Goal: Navigation & Orientation: Find specific page/section

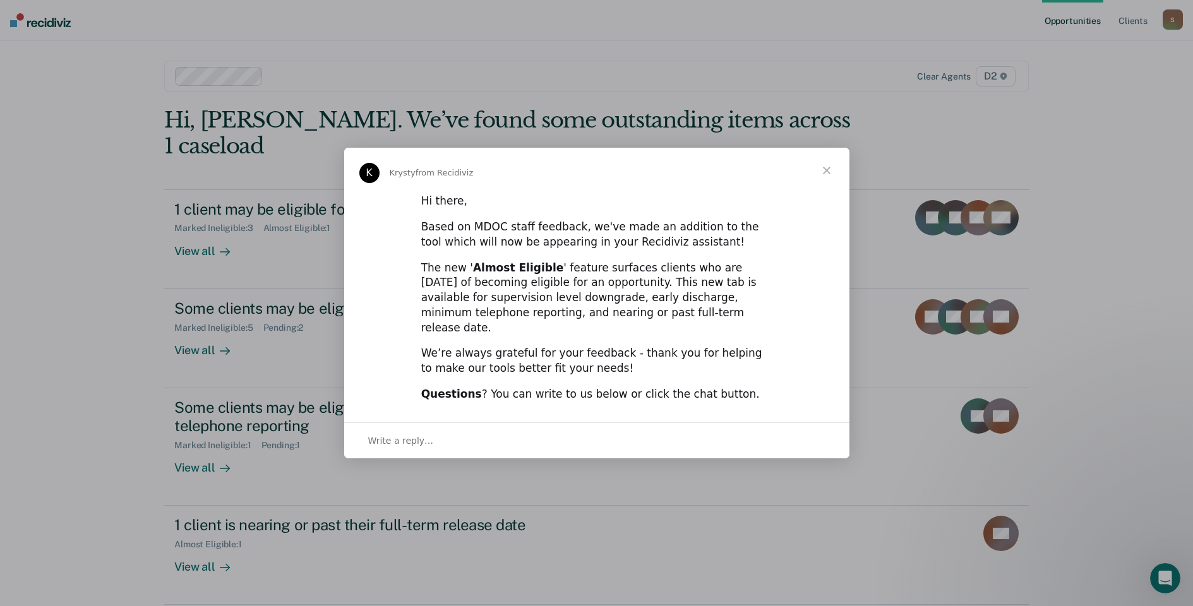
click at [830, 176] on span "Close" at bounding box center [826, 170] width 45 height 45
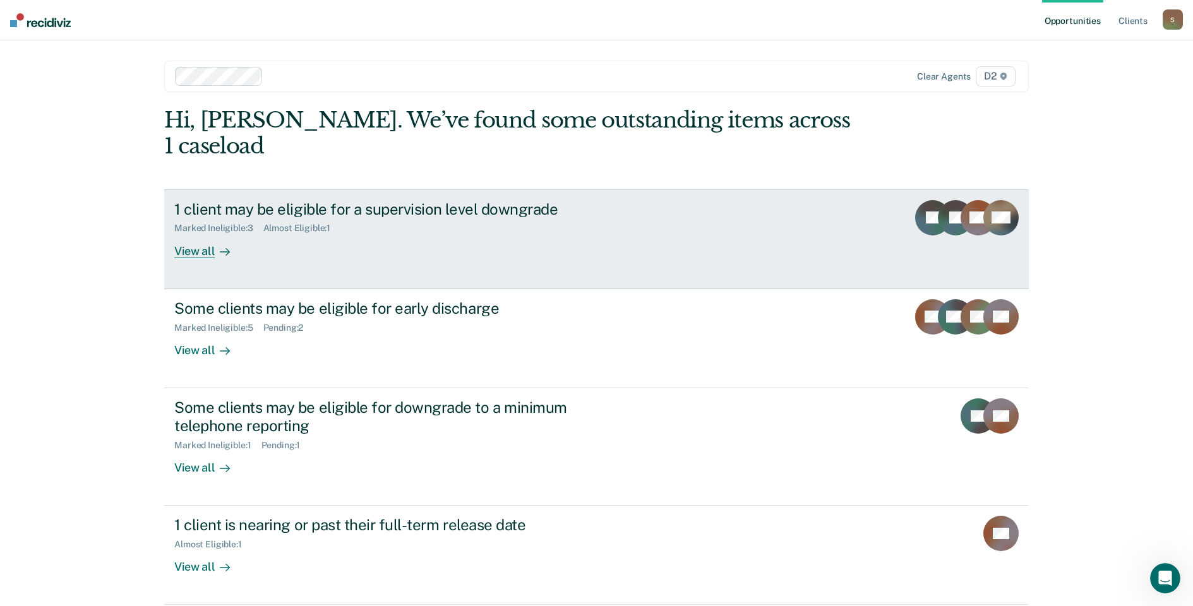
click at [180, 234] on div "View all" at bounding box center [209, 246] width 71 height 25
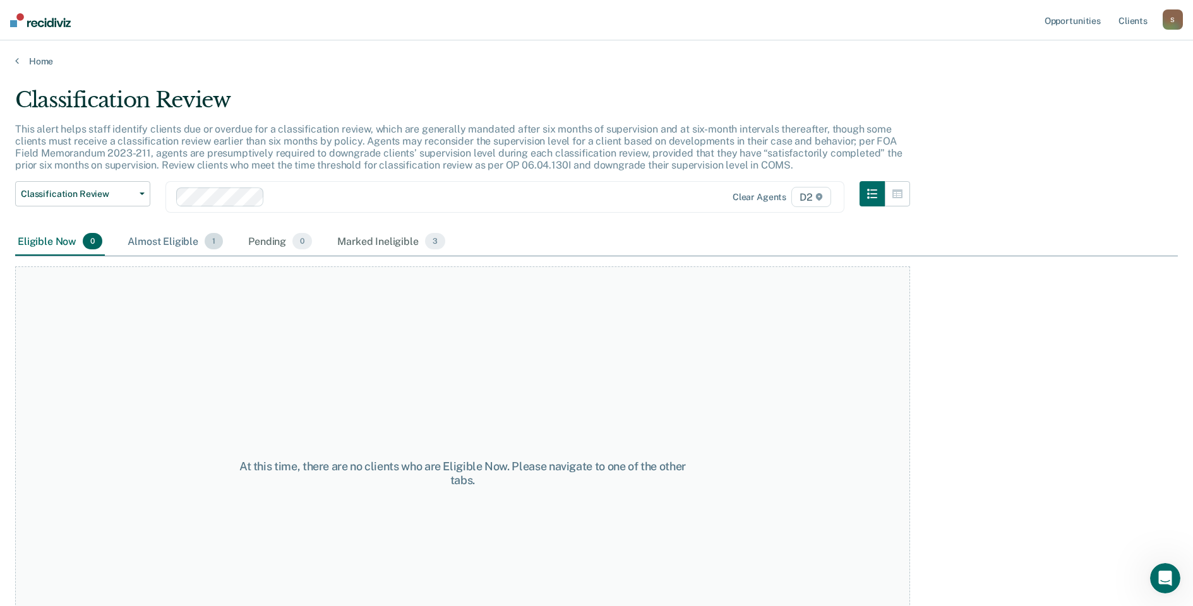
click at [176, 244] on div "Almost Eligible 1" at bounding box center [175, 242] width 100 height 28
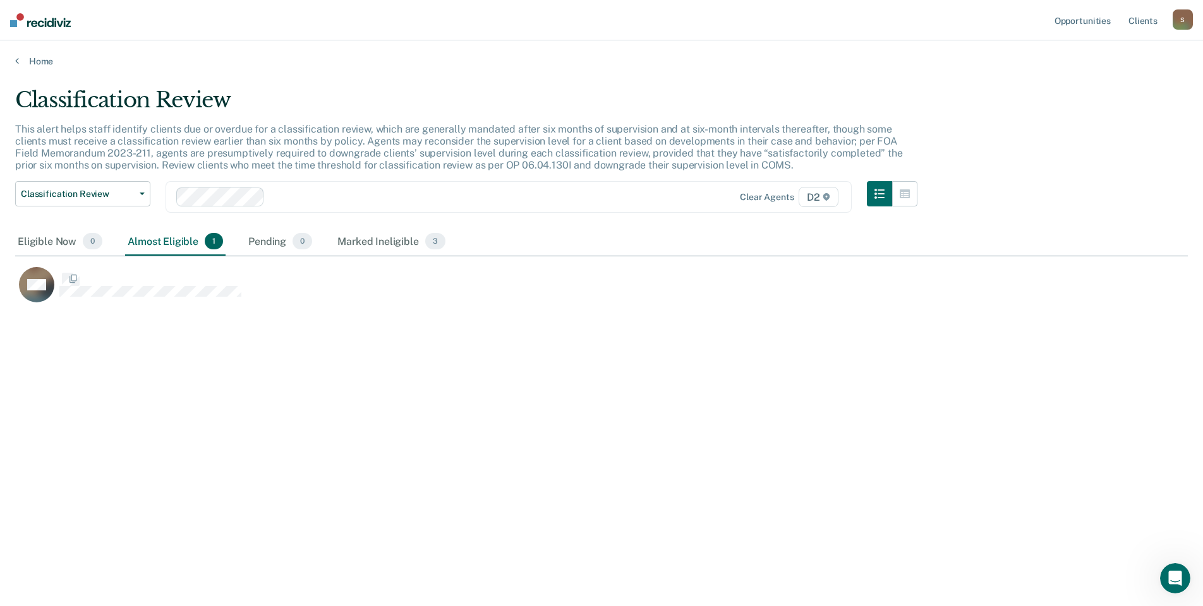
scroll to position [415, 1163]
click at [28, 63] on link "Home" at bounding box center [601, 61] width 1172 height 11
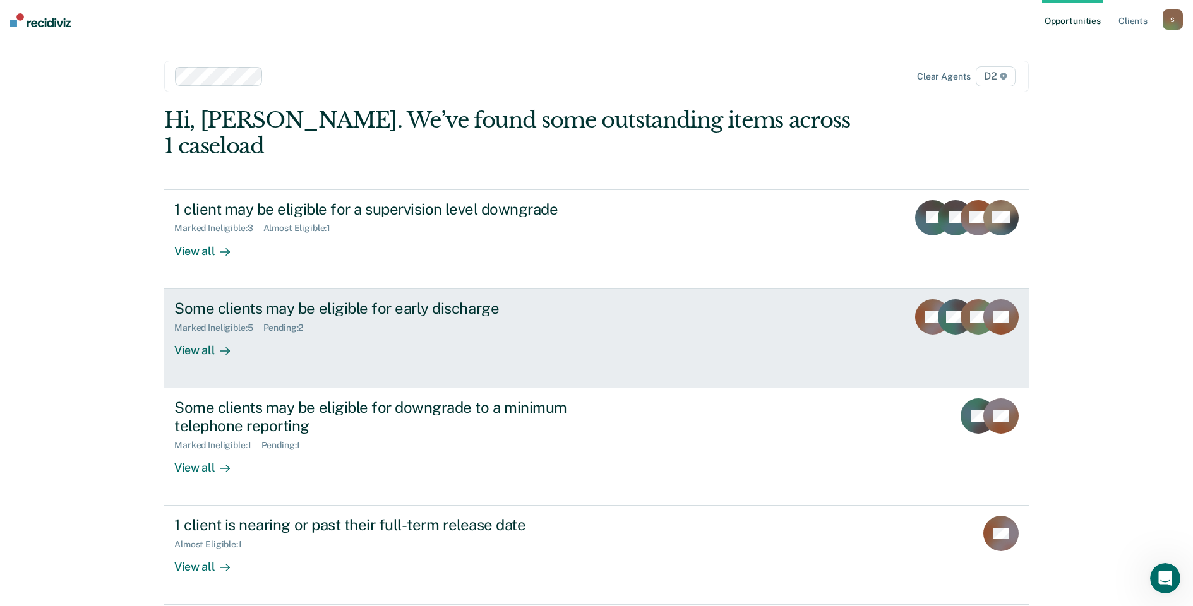
click at [185, 333] on div "View all" at bounding box center [209, 345] width 71 height 25
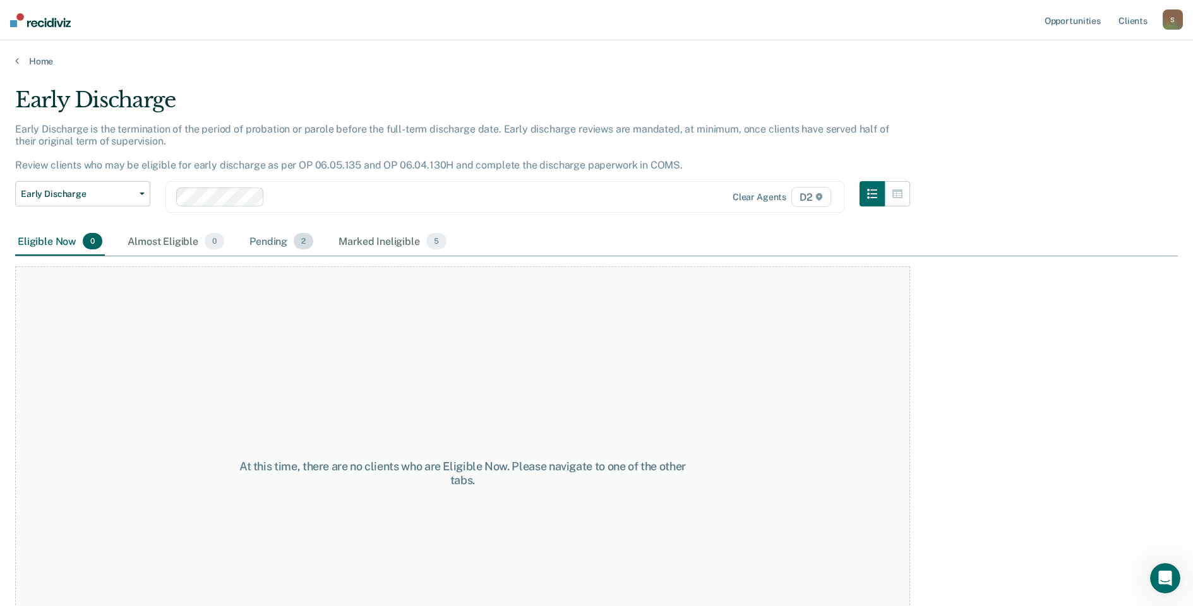
click at [271, 244] on div "Pending 2" at bounding box center [281, 242] width 69 height 28
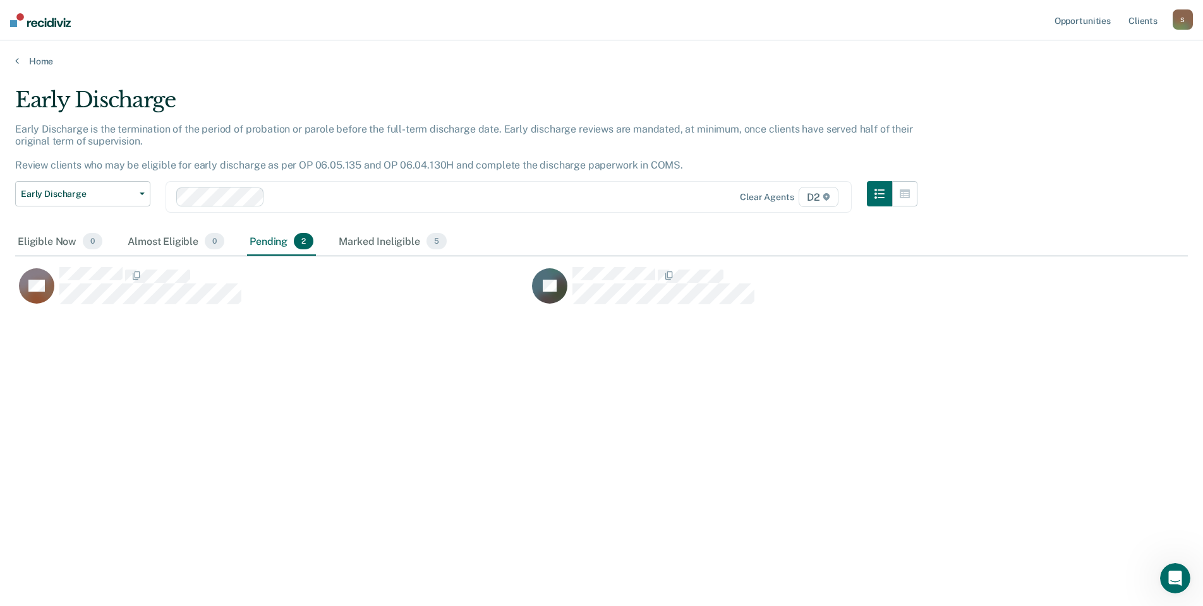
scroll to position [415, 1163]
click at [380, 243] on div "Marked Ineligible 5" at bounding box center [392, 242] width 113 height 28
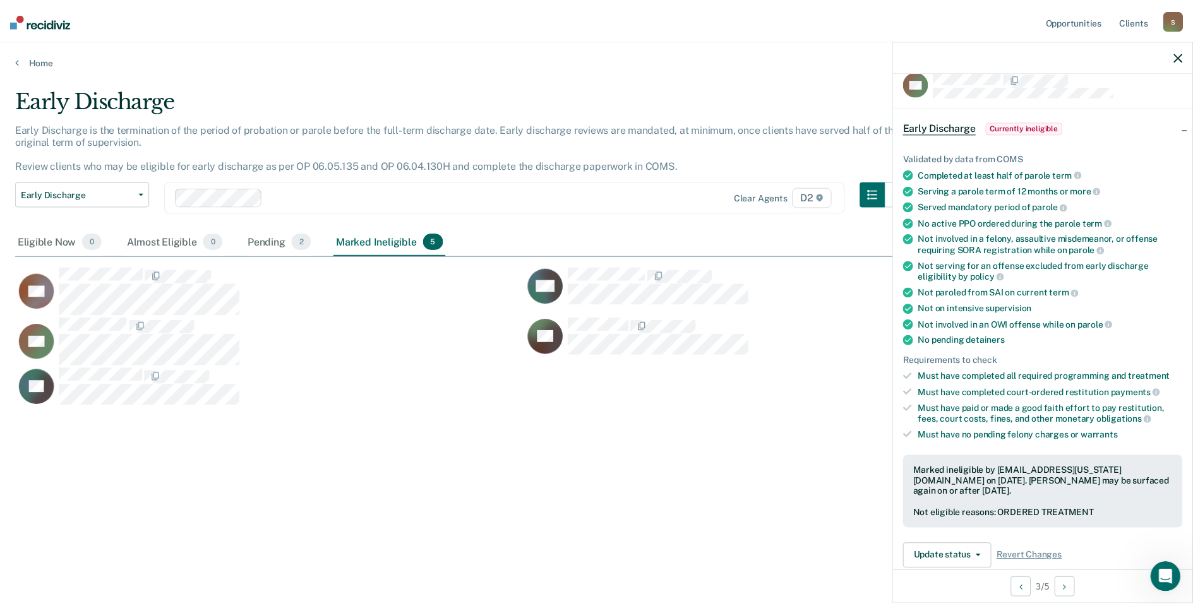
scroll to position [0, 0]
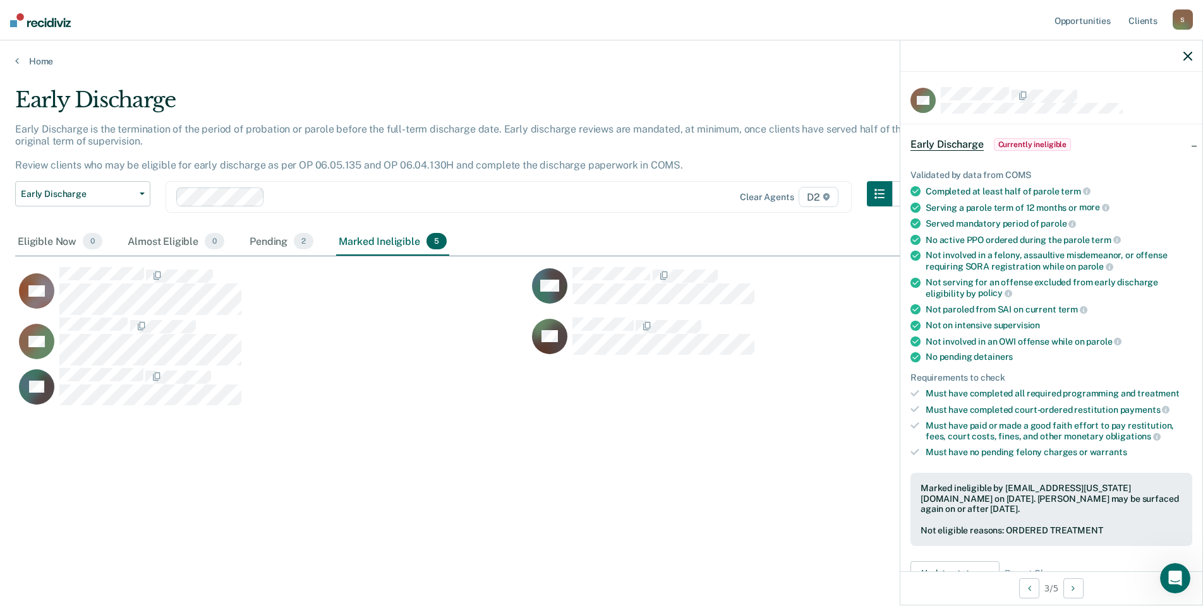
click at [1185, 59] on icon "button" at bounding box center [1187, 56] width 9 height 9
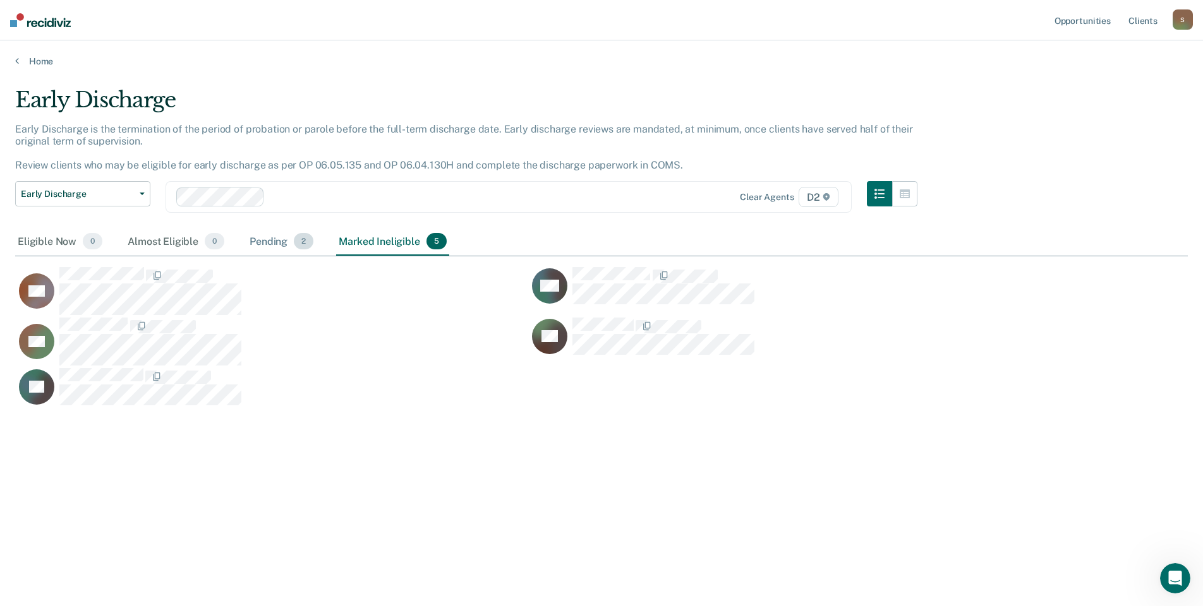
click at [258, 238] on div "Pending 2" at bounding box center [281, 242] width 69 height 28
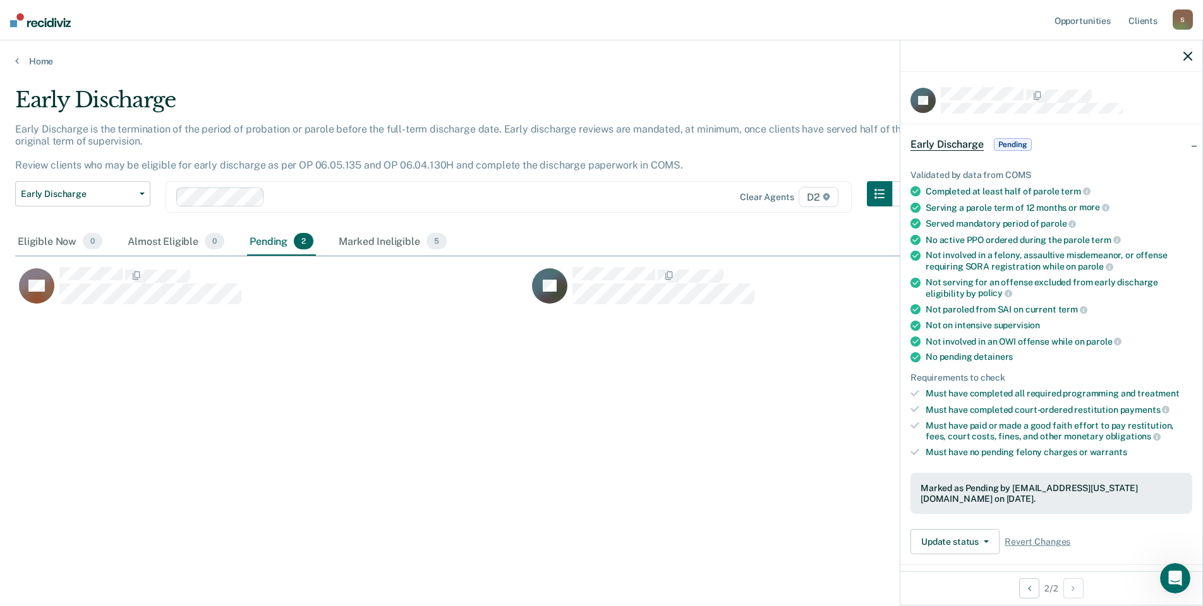
click at [1187, 54] on icon "button" at bounding box center [1187, 56] width 9 height 9
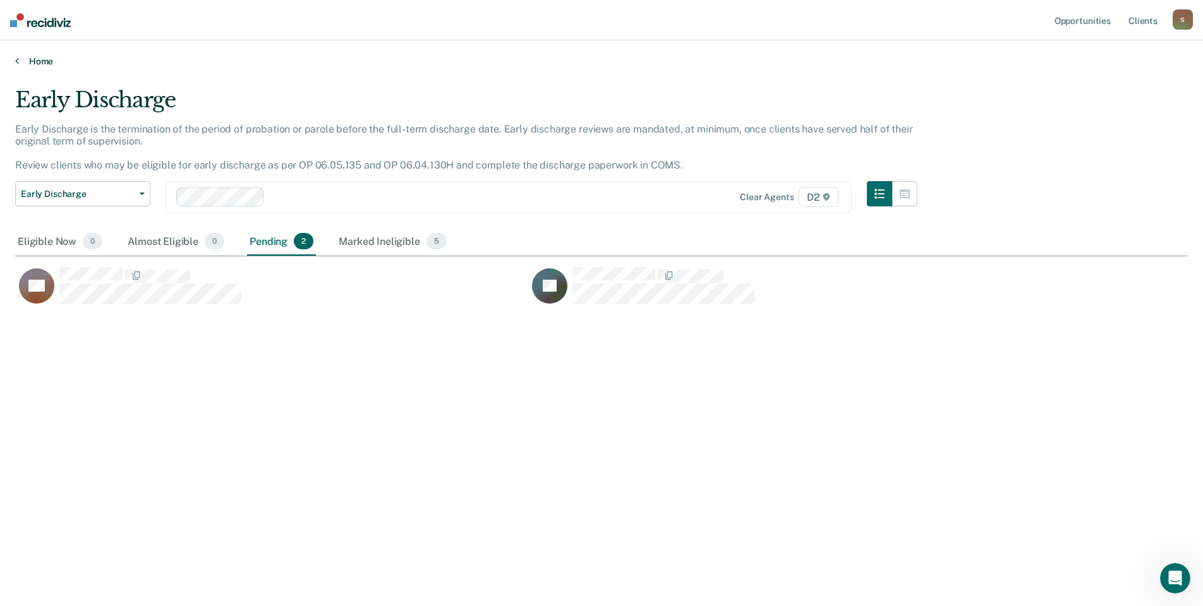
click at [32, 64] on link "Home" at bounding box center [601, 61] width 1172 height 11
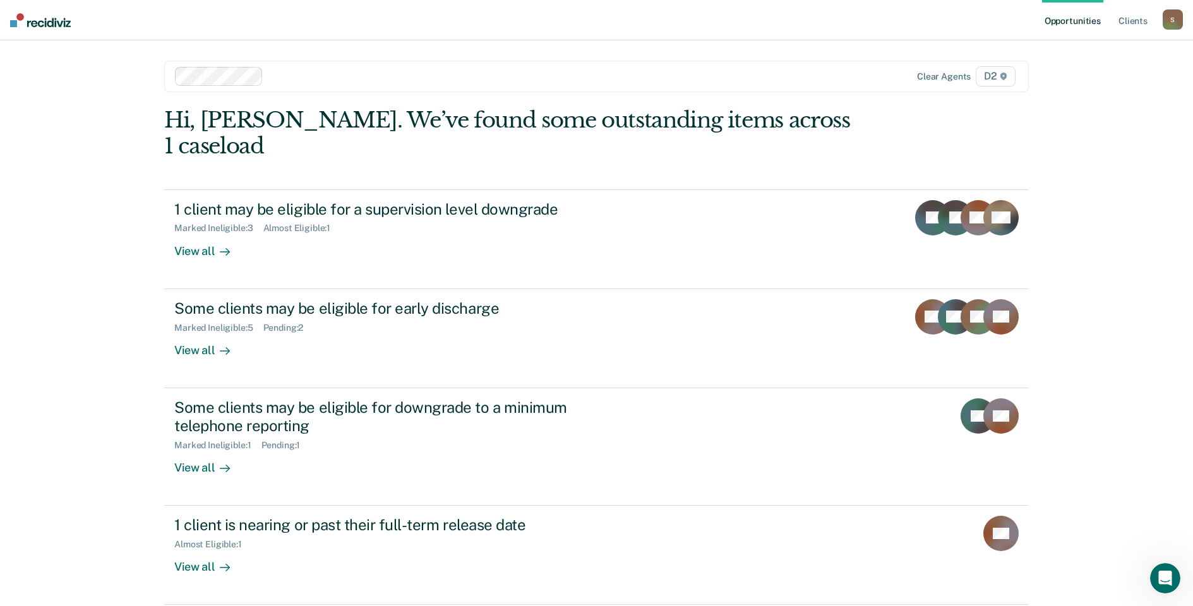
click at [1170, 14] on div "S" at bounding box center [1173, 19] width 20 height 20
click at [1086, 84] on link "Log Out" at bounding box center [1122, 83] width 102 height 11
